Goal: Task Accomplishment & Management: Use online tool/utility

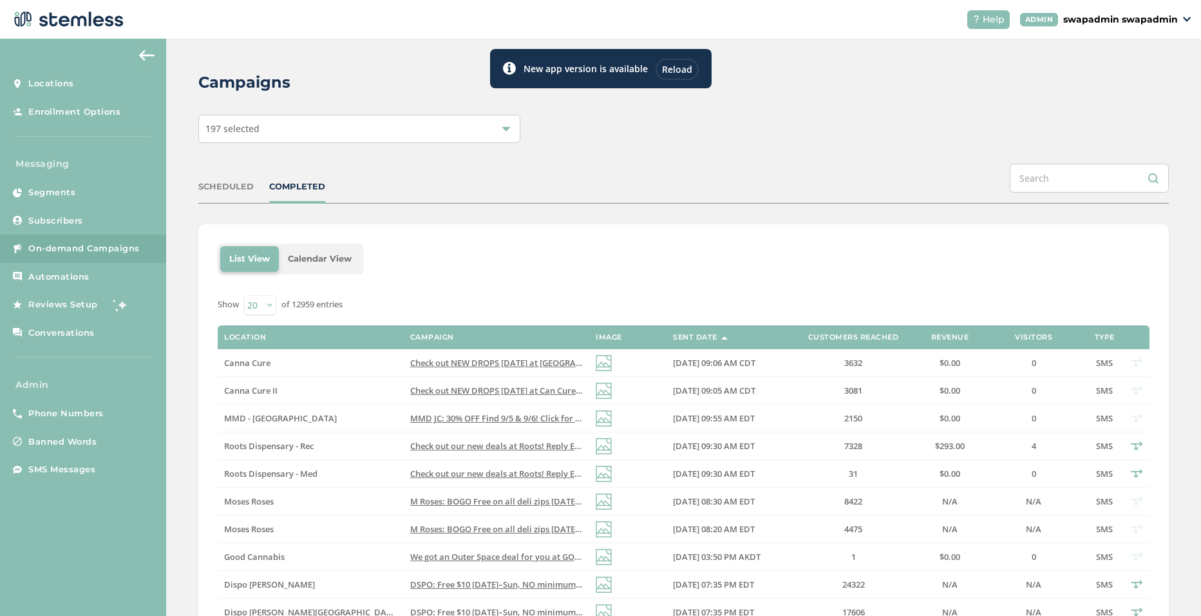
click at [681, 70] on div "Reload" at bounding box center [677, 69] width 43 height 21
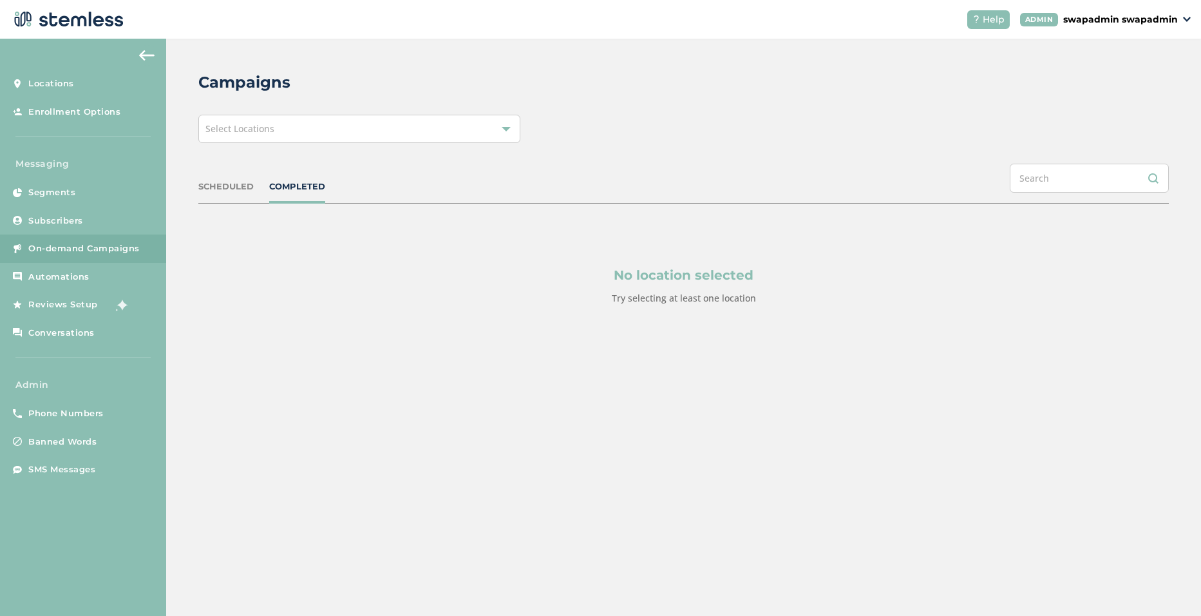
click at [394, 131] on div "Select Locations" at bounding box center [359, 129] width 322 height 28
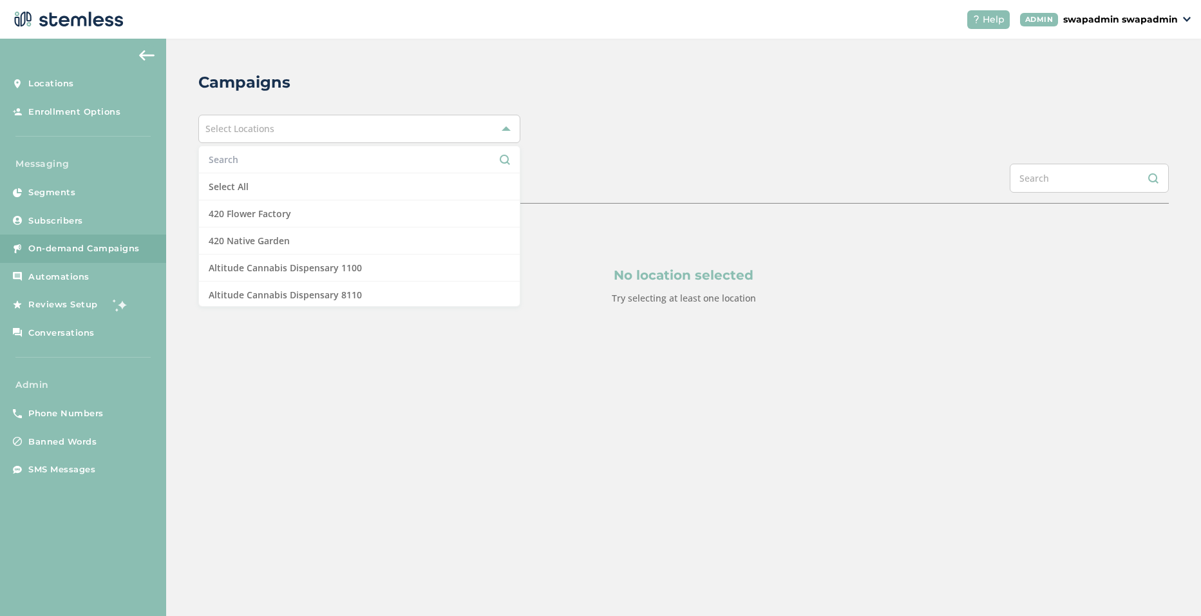
click at [280, 161] on input "text" at bounding box center [359, 160] width 301 height 14
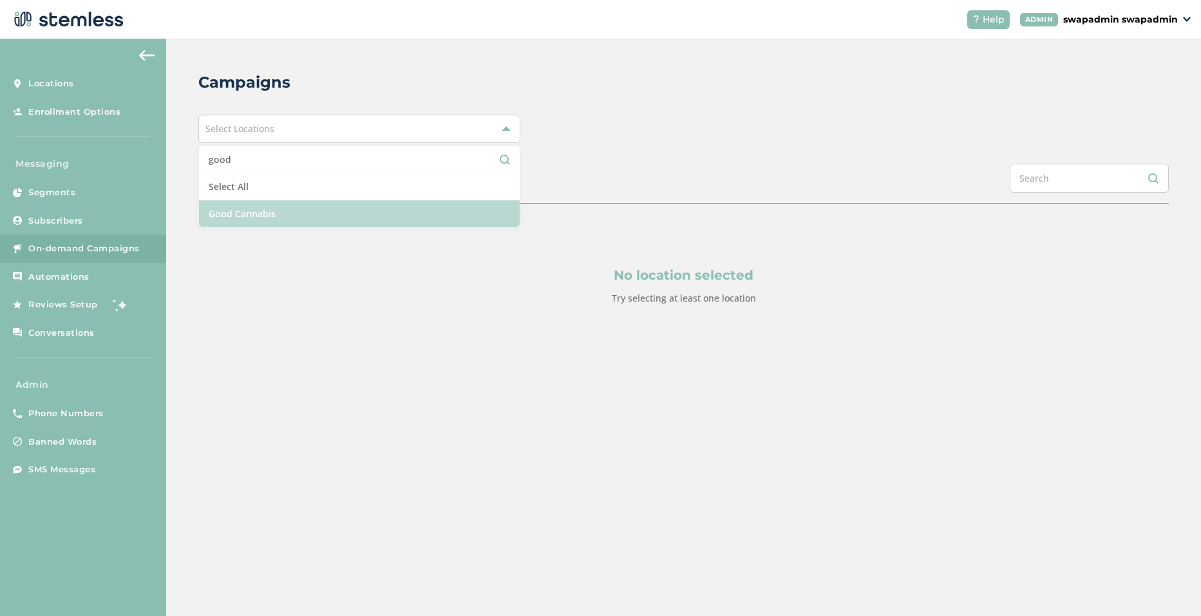
type input "good"
click at [274, 216] on li "Good Cannabis" at bounding box center [359, 213] width 321 height 26
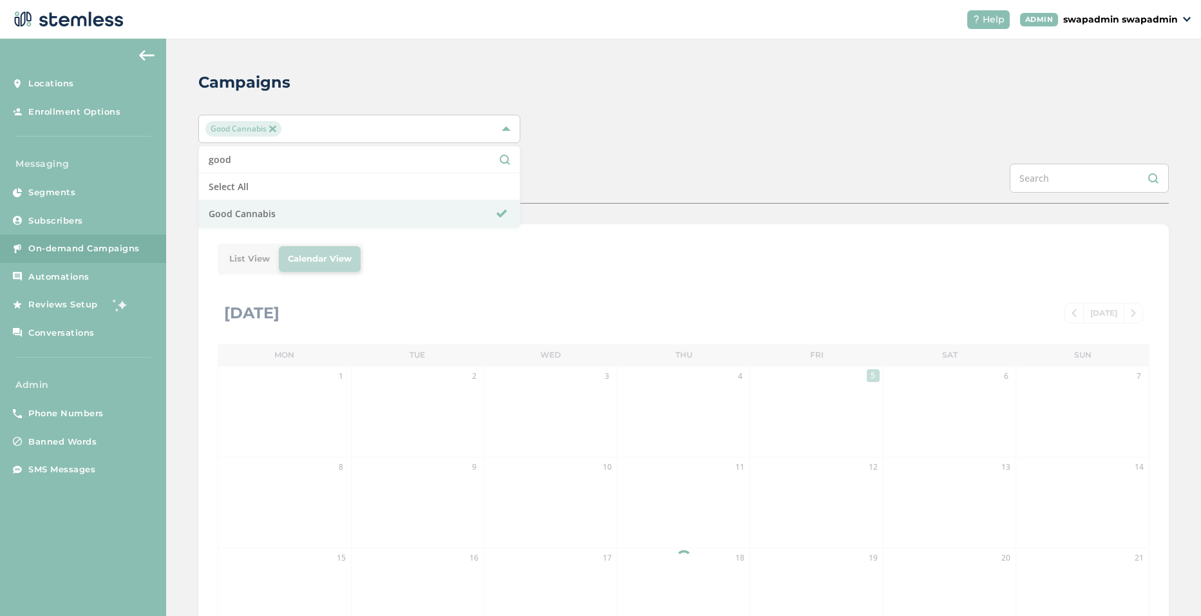
click at [640, 143] on div "Campaigns Good Cannabis good Select All Good Cannabis SCHEDULED COMPLETED List …" at bounding box center [683, 455] width 1035 height 833
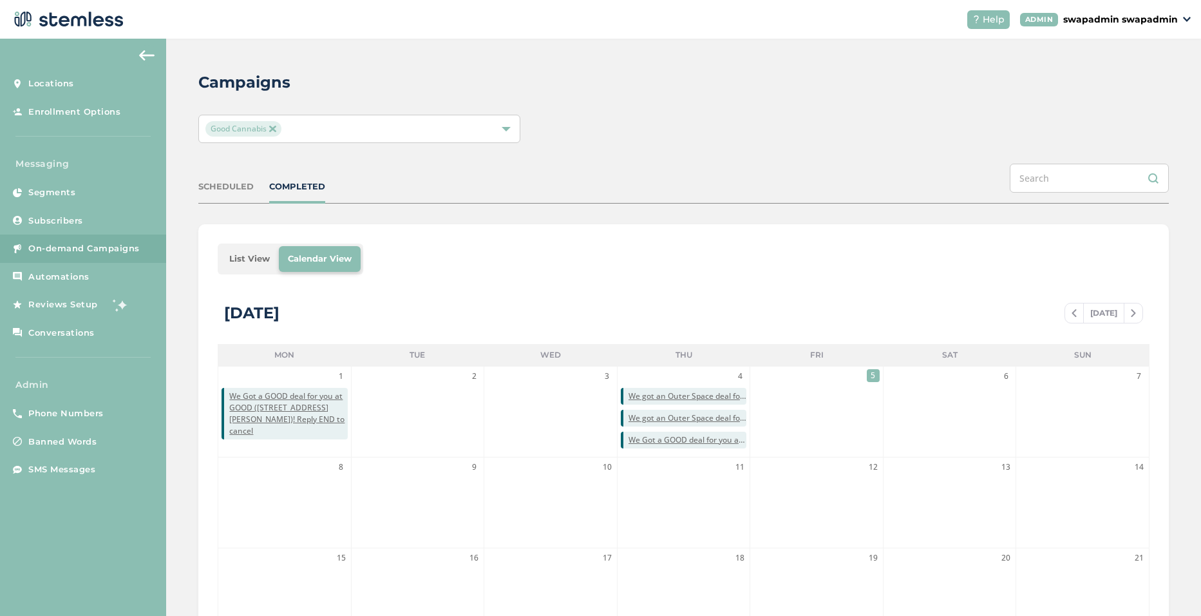
click at [245, 251] on li "List View" at bounding box center [249, 259] width 59 height 26
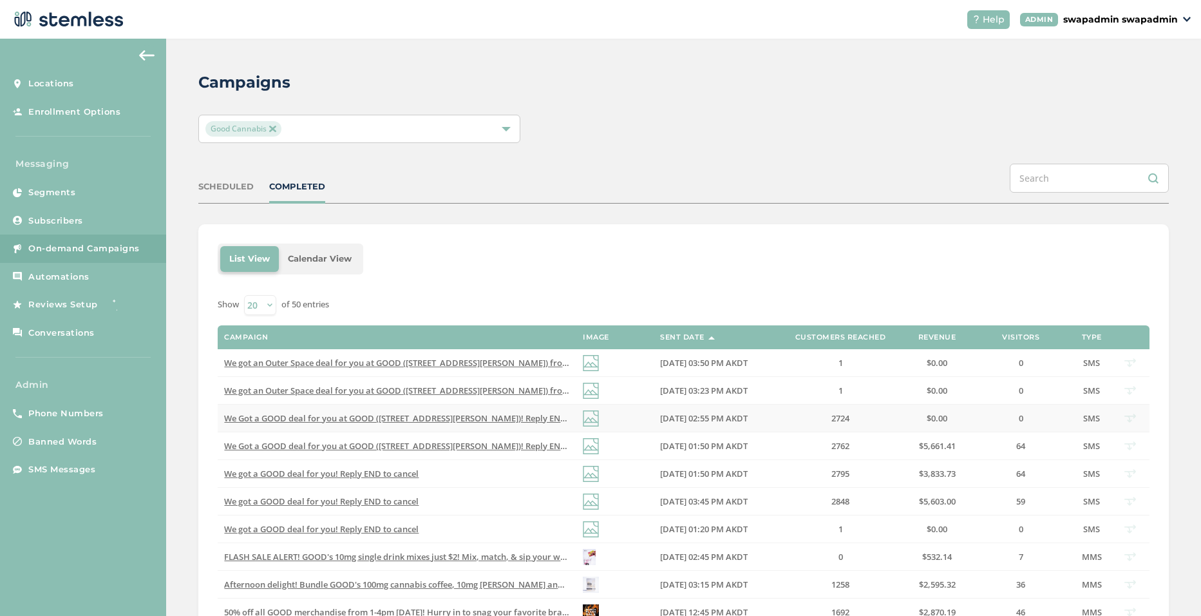
click at [502, 421] on span "We Got a GOOD deal for you at GOOD ([STREET_ADDRESS][PERSON_NAME])! Reply END t…" at bounding box center [414, 418] width 380 height 12
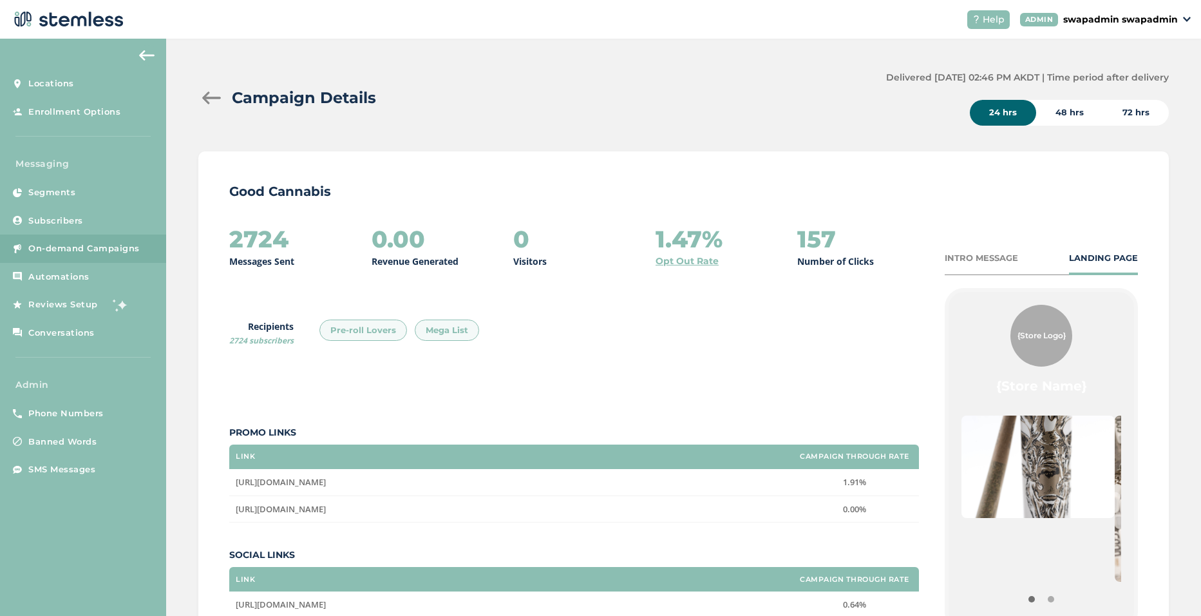
click at [1068, 116] on div "48 hrs" at bounding box center [1069, 113] width 67 height 26
click at [1130, 107] on div "72 hrs" at bounding box center [1136, 113] width 66 height 26
click at [996, 117] on div "24 hrs" at bounding box center [1003, 113] width 66 height 26
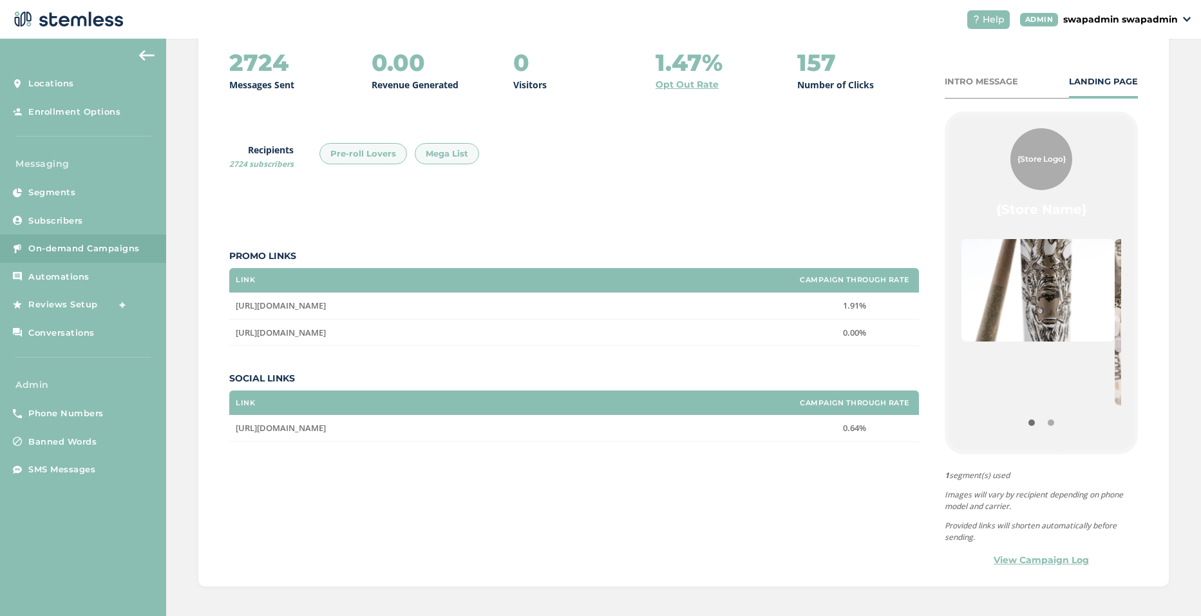
scroll to position [179, 0]
